Goal: Navigation & Orientation: Find specific page/section

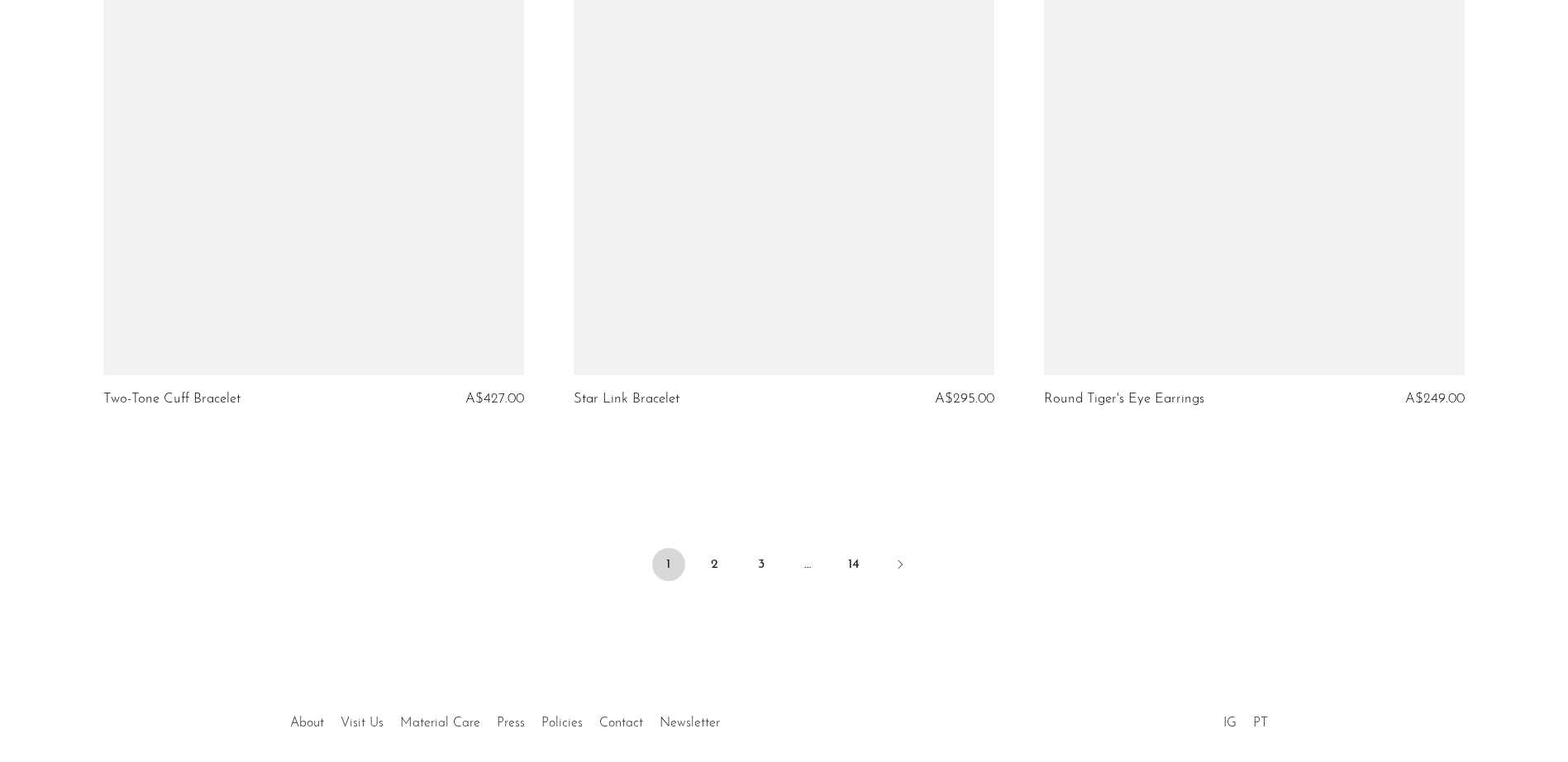
scroll to position [7723, 0]
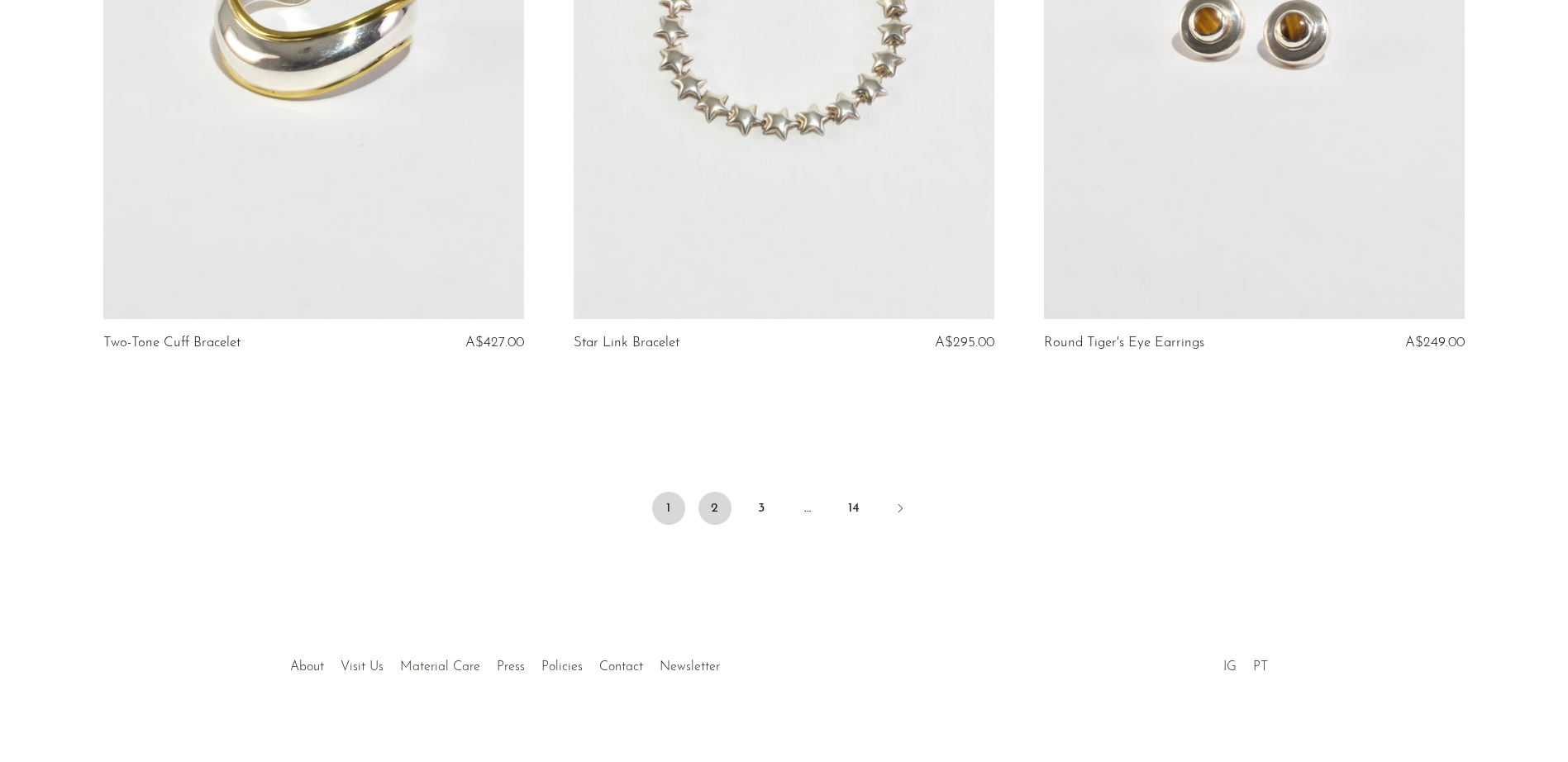
click at [717, 498] on link "2" at bounding box center [714, 508] width 33 height 33
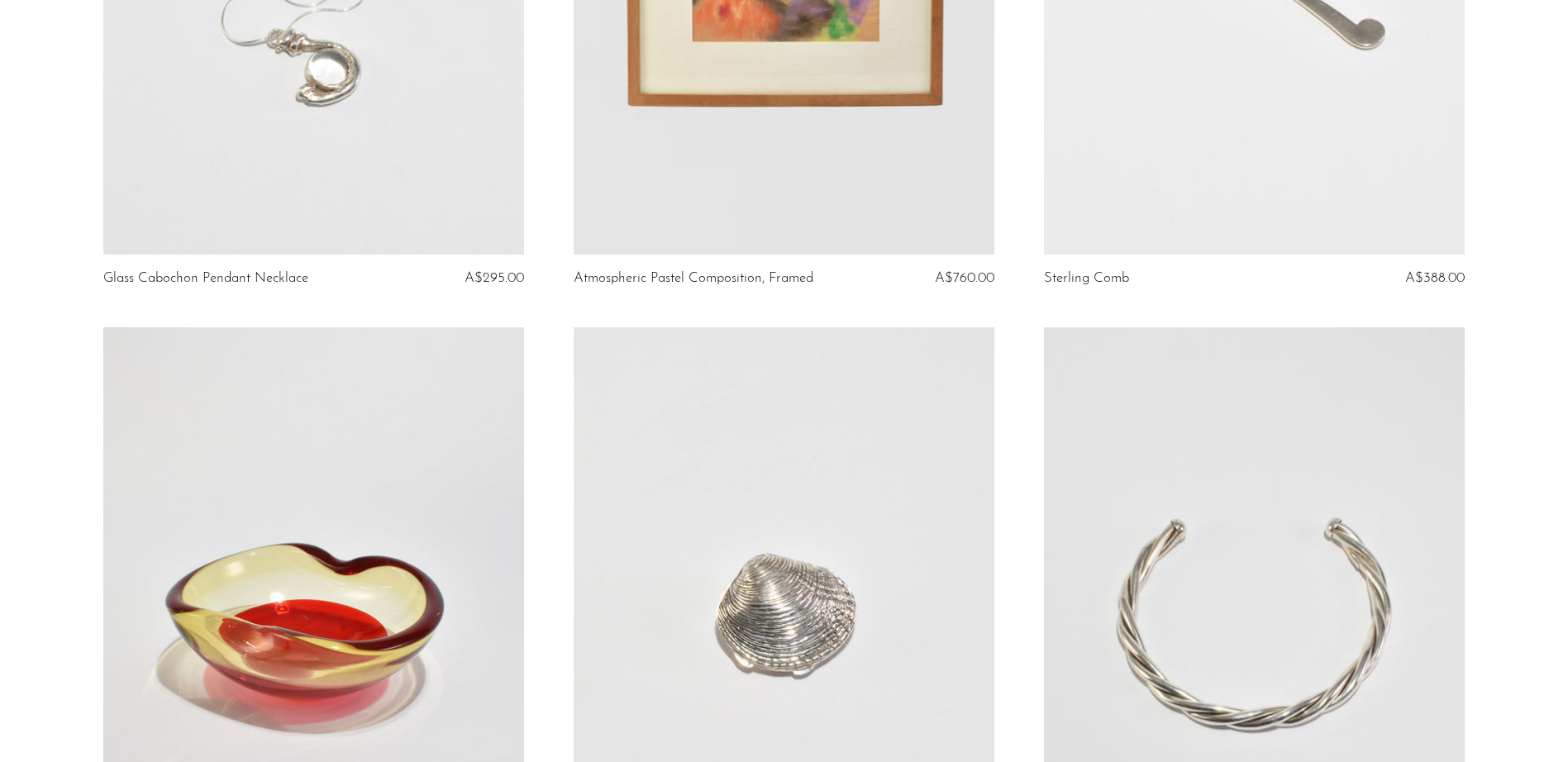
scroll to position [7723, 0]
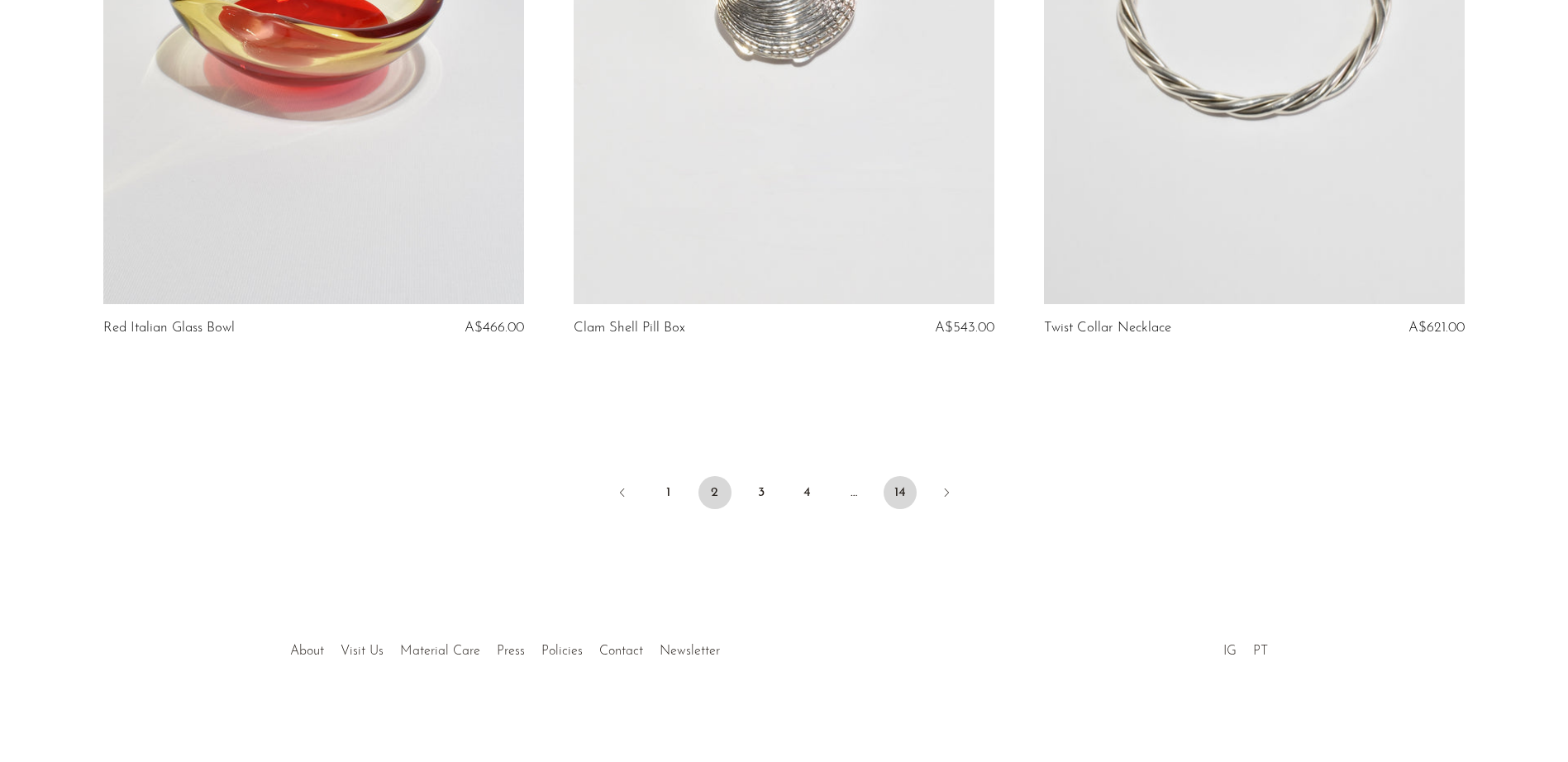
click at [896, 496] on link "14" at bounding box center [900, 493] width 33 height 33
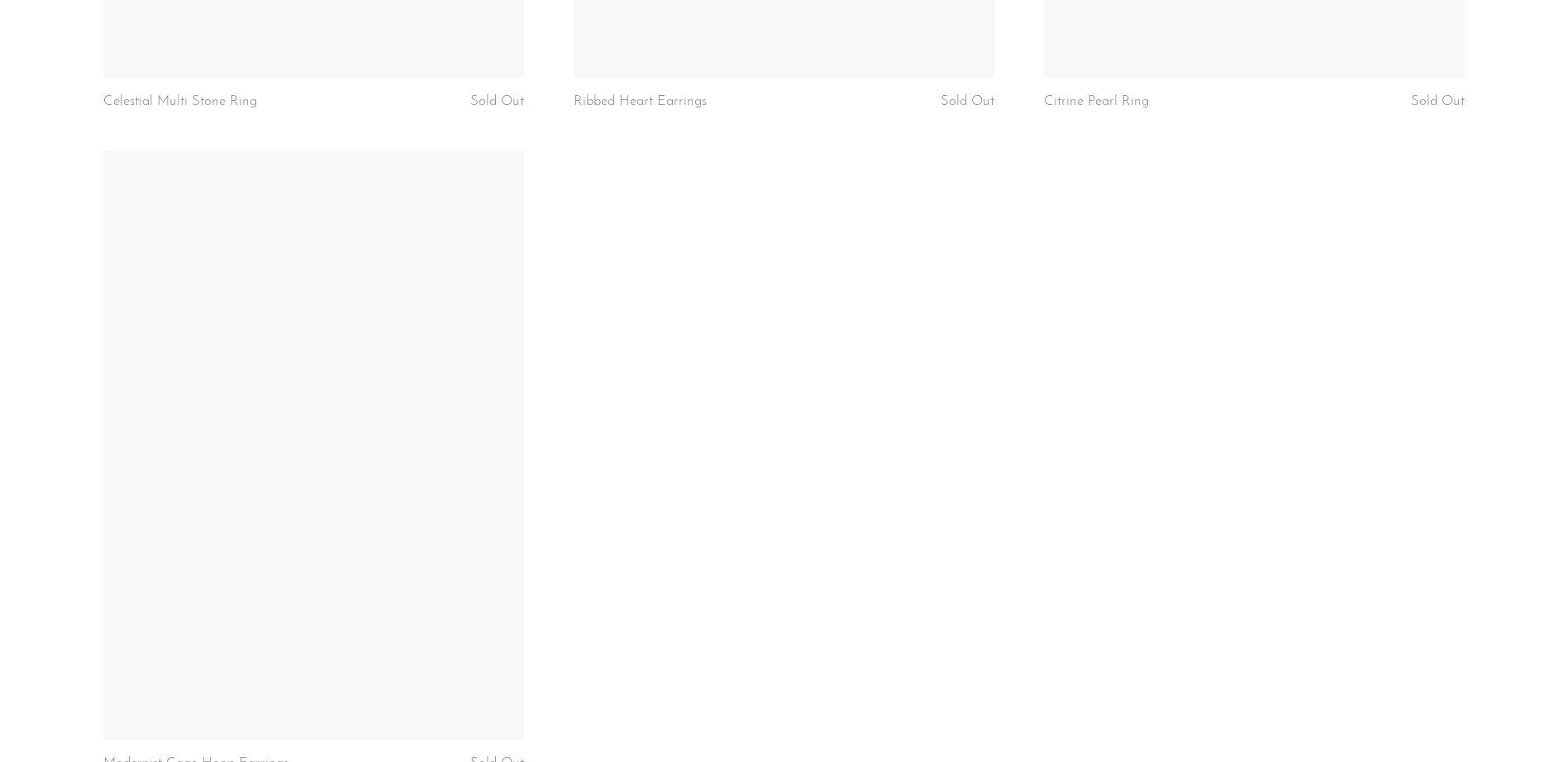
scroll to position [6118, 0]
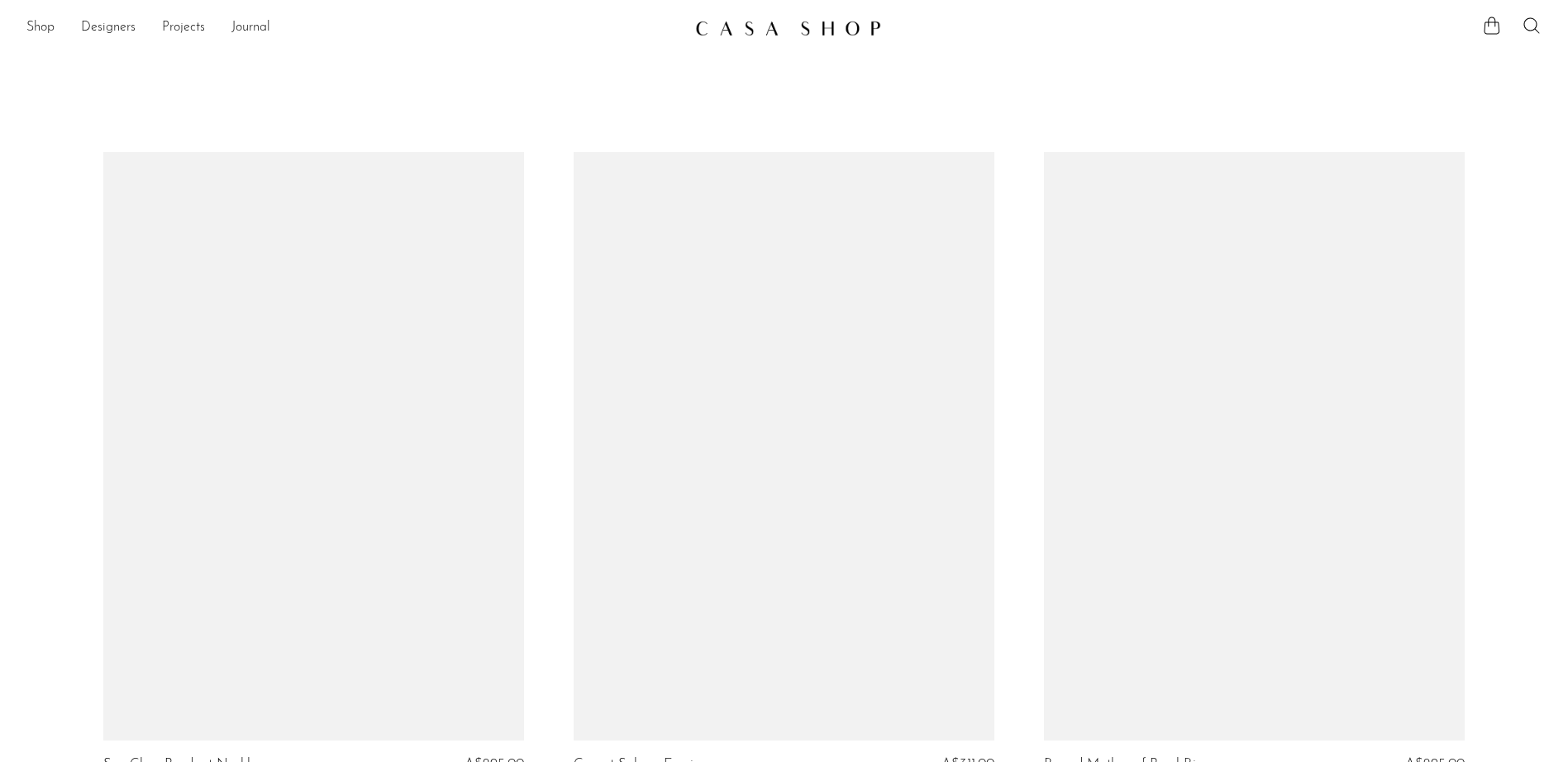
scroll to position [7723, 0]
